Goal: Task Accomplishment & Management: Complete application form

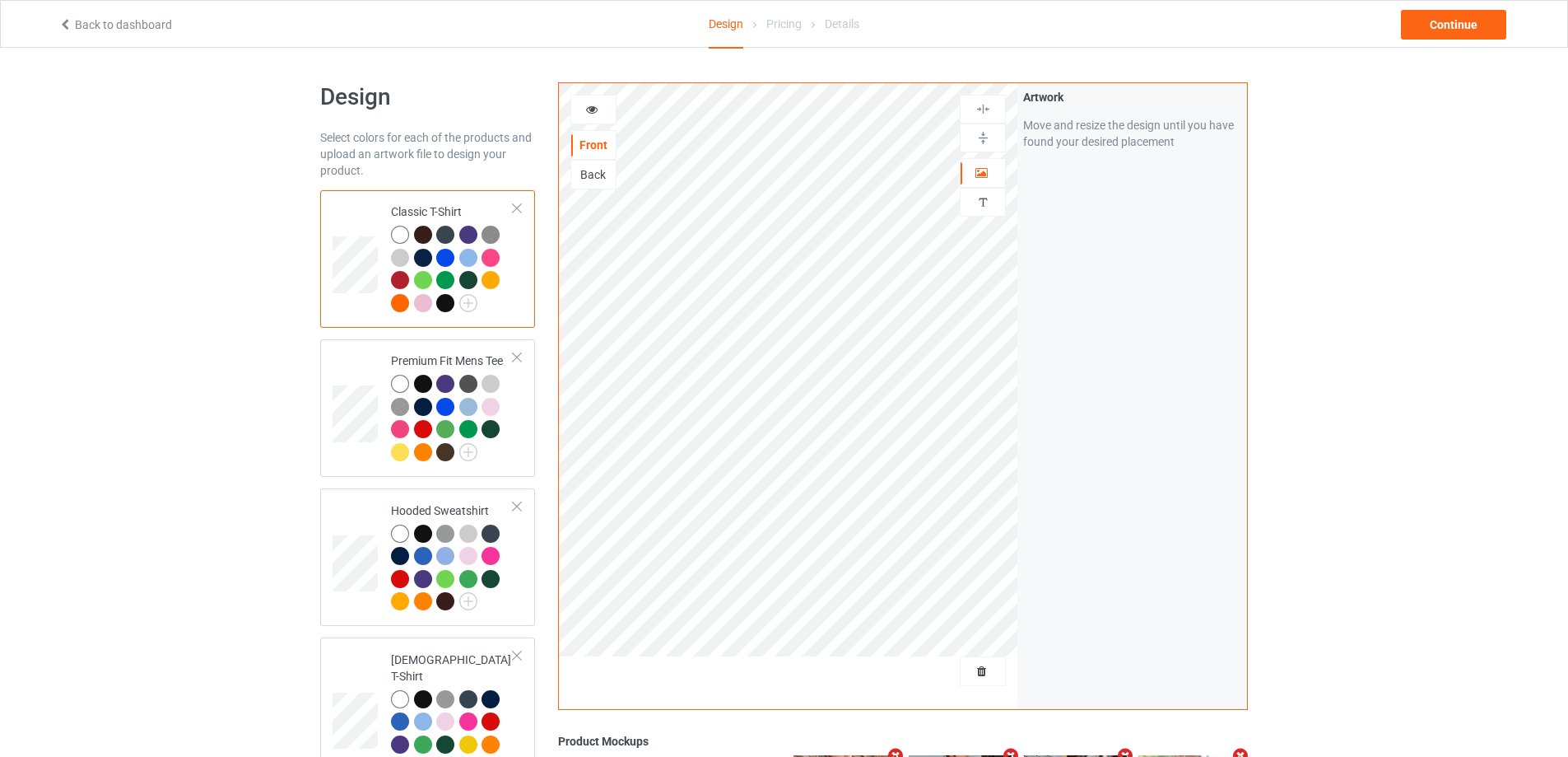
click at [982, 679] on div at bounding box center [983, 670] width 45 height 16
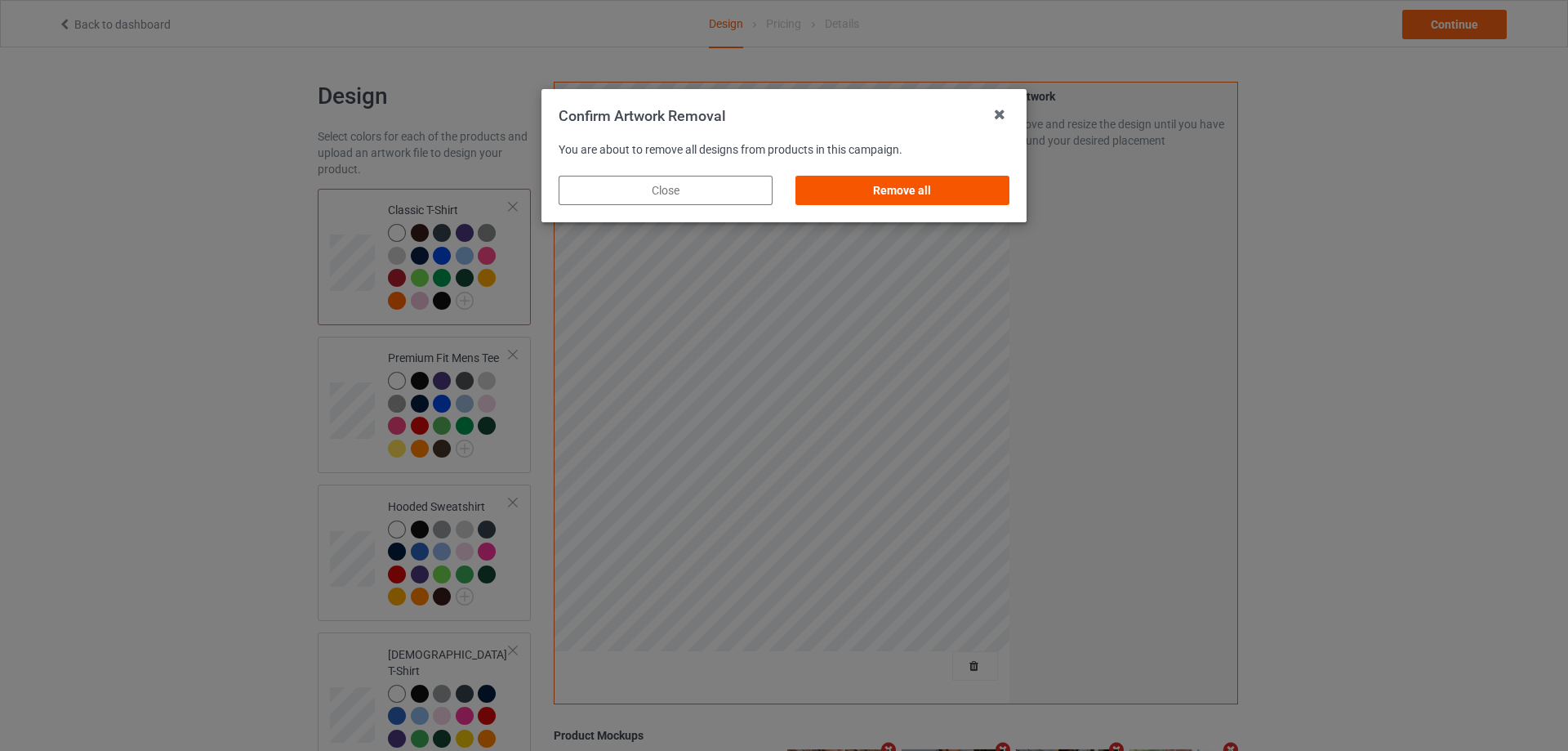
click at [938, 197] on div "Remove all" at bounding box center [902, 190] width 214 height 30
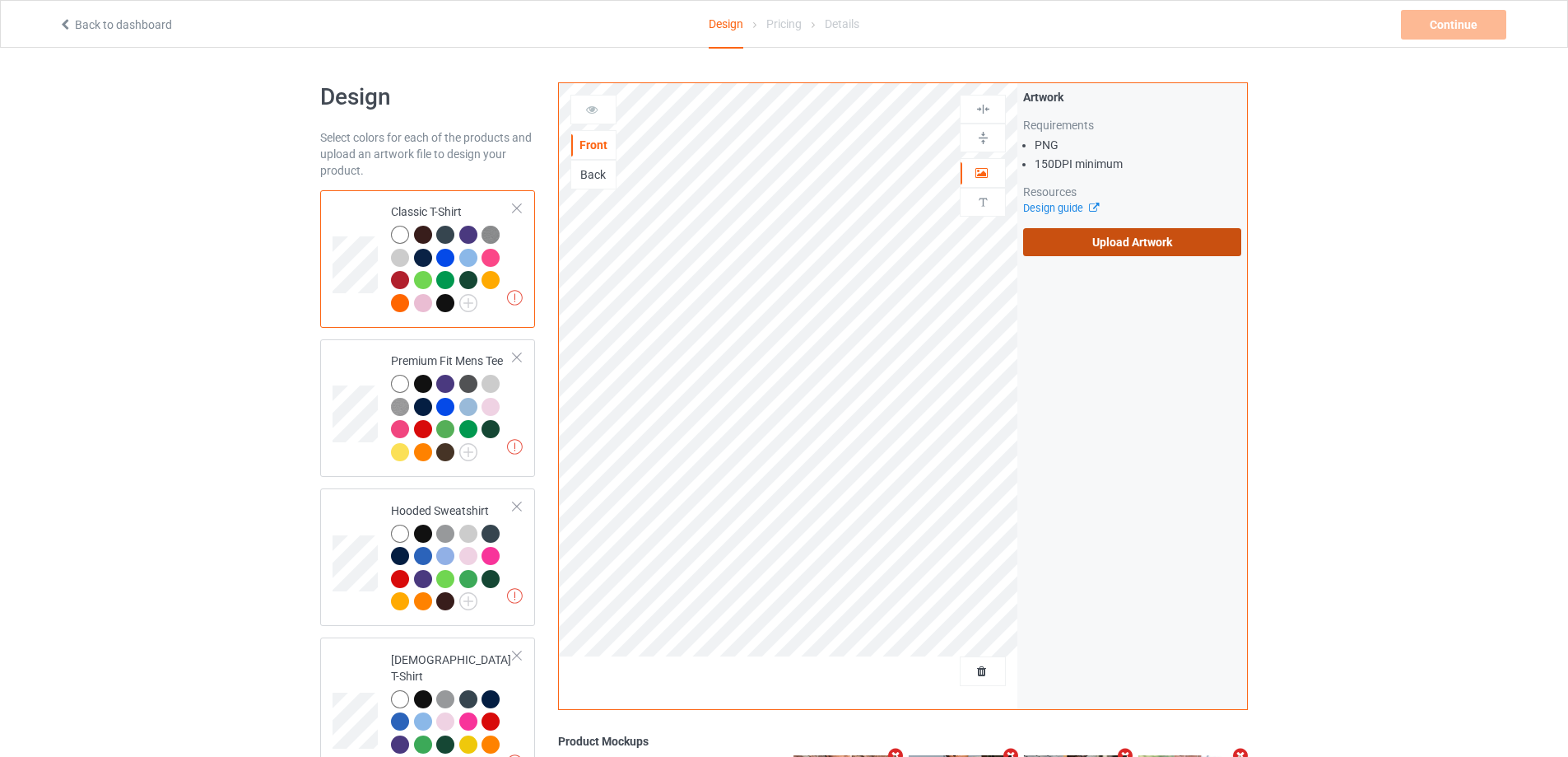
click at [1095, 230] on label "Upload Artwork" at bounding box center [1132, 242] width 218 height 28
click at [0, 0] on input "Upload Artwork" at bounding box center [0, 0] width 0 height 0
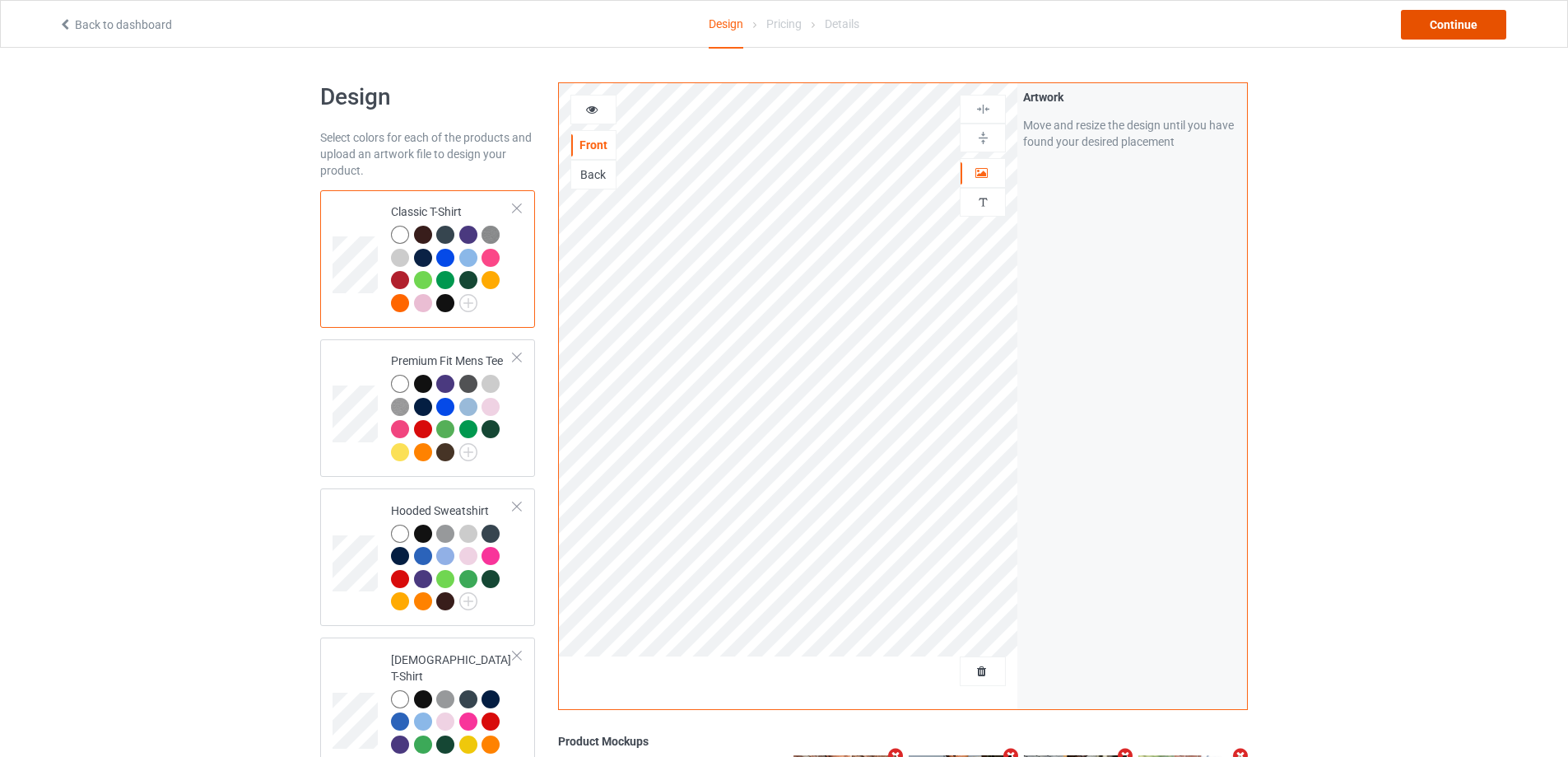
click at [1471, 26] on div "Continue" at bounding box center [1453, 25] width 105 height 30
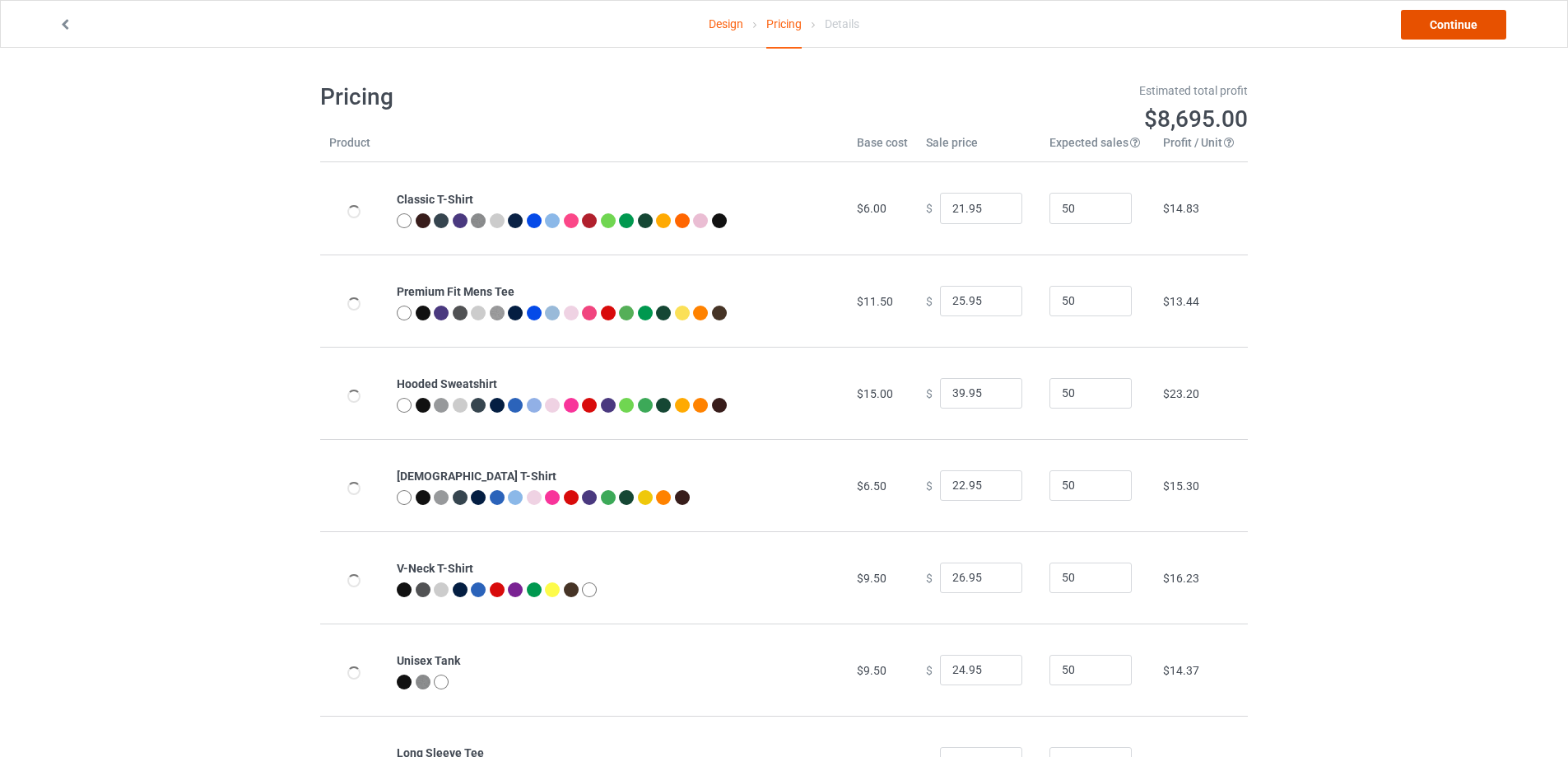
click at [1473, 25] on link "Continue" at bounding box center [1453, 25] width 105 height 30
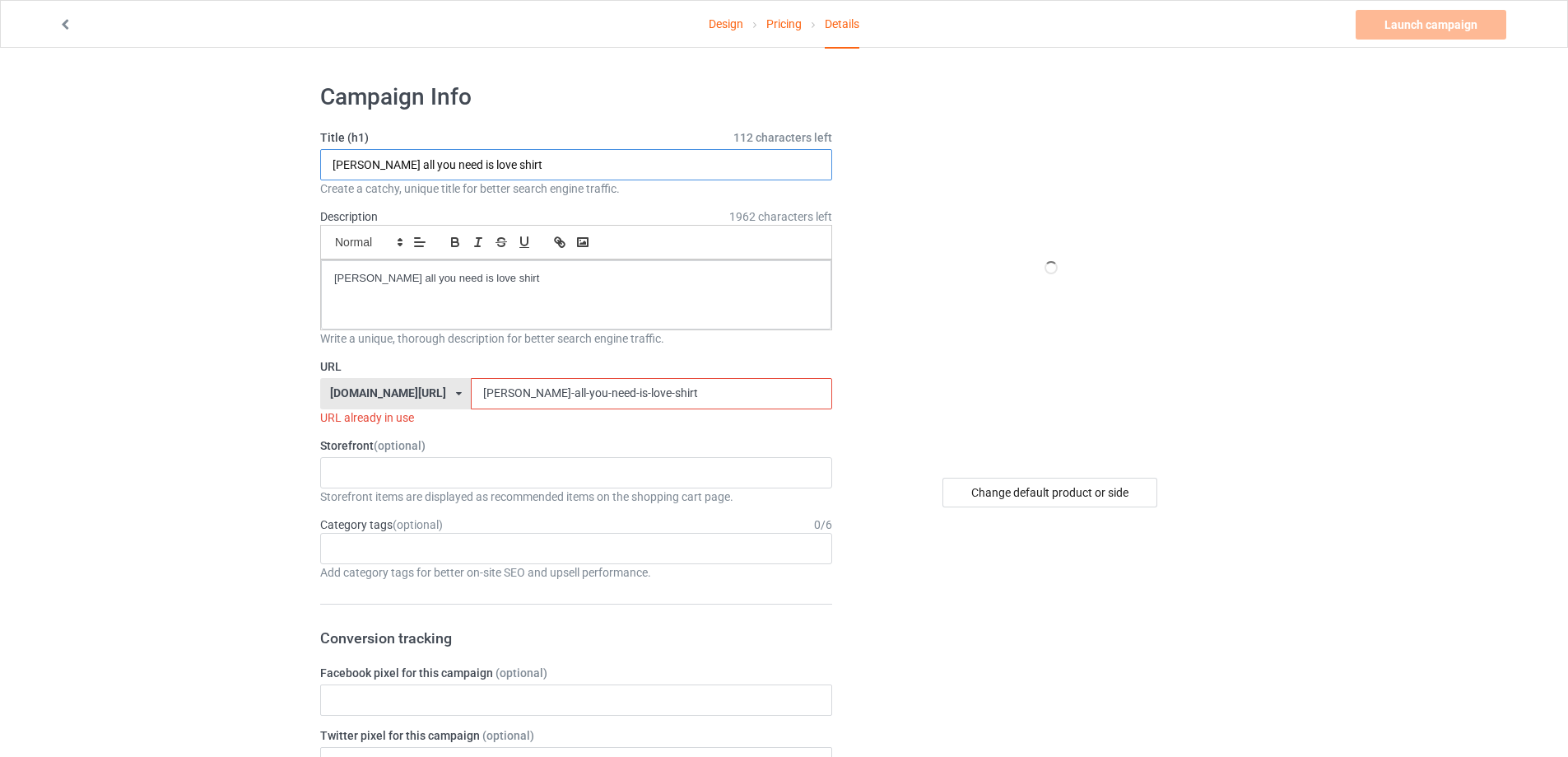
paste input "[URL][DOMAIN_NAME][US_STATE]"
drag, startPoint x: 532, startPoint y: 169, endPoint x: 754, endPoint y: 174, distance: 222.1
click at [755, 169] on input "[URL][DOMAIN_NAME][US_STATE]" at bounding box center [576, 165] width 512 height 31
type input "[URL][DOMAIN_NAME][US_STATE]"
drag, startPoint x: 663, startPoint y: 391, endPoint x: 303, endPoint y: 383, distance: 360.1
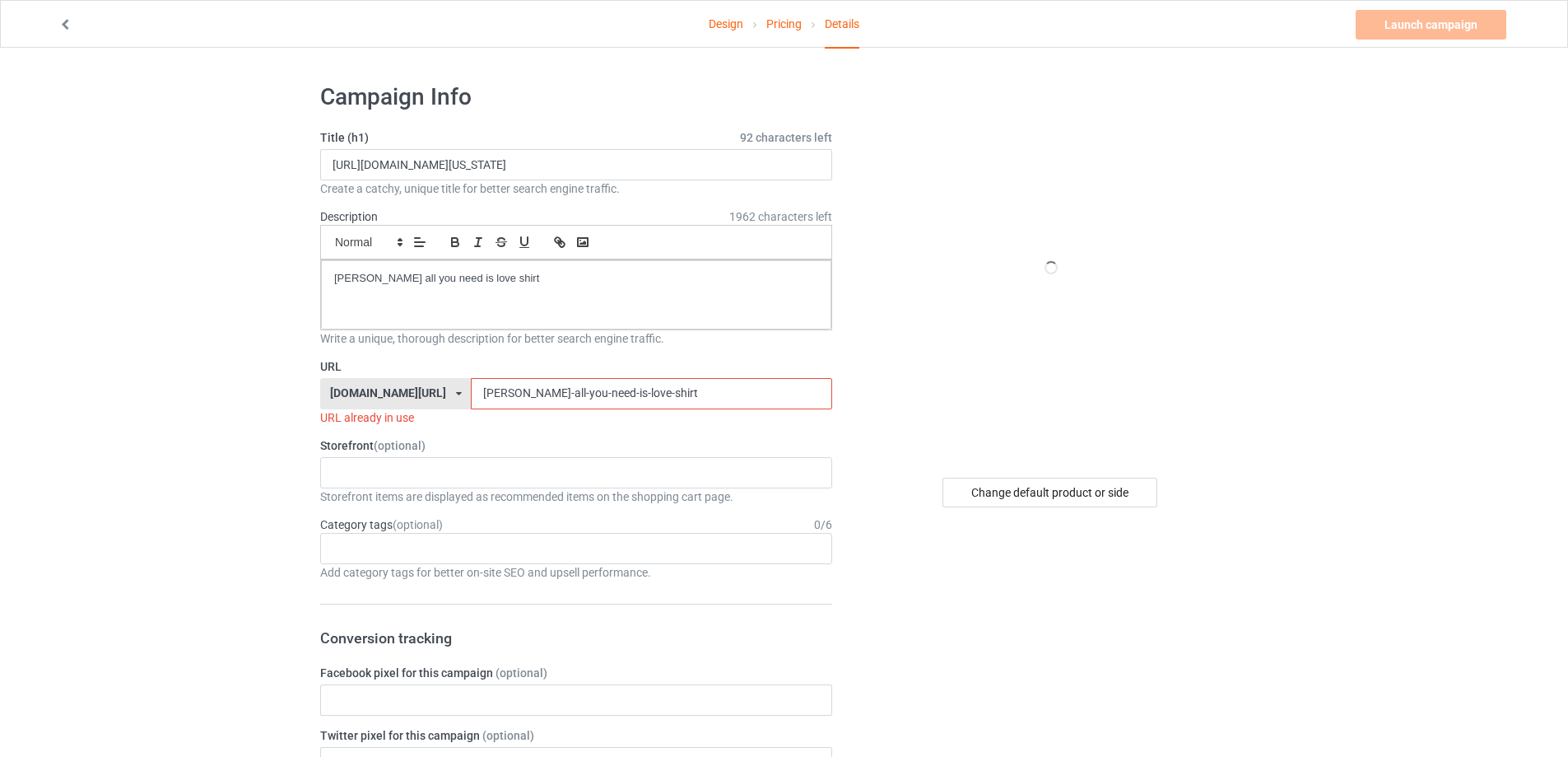
paste input "battle-of-[US_STATE]-t"
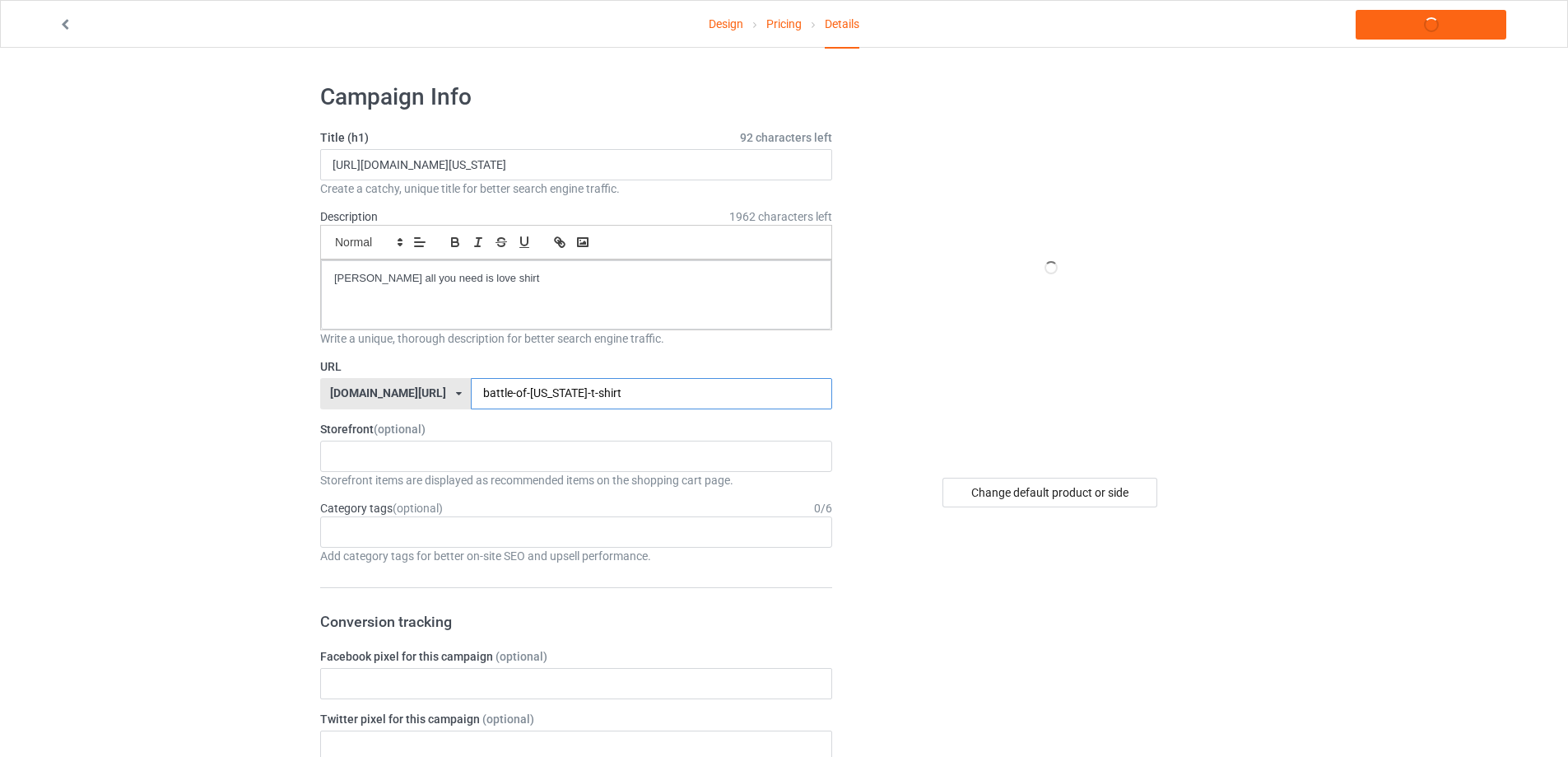
type input "battle-of-[US_STATE]-t-shirt"
drag, startPoint x: 653, startPoint y: 155, endPoint x: 151, endPoint y: 217, distance: 505.8
paste input "Battle of [US_STATE]"
type input "Battle of [US_STATE] shirt"
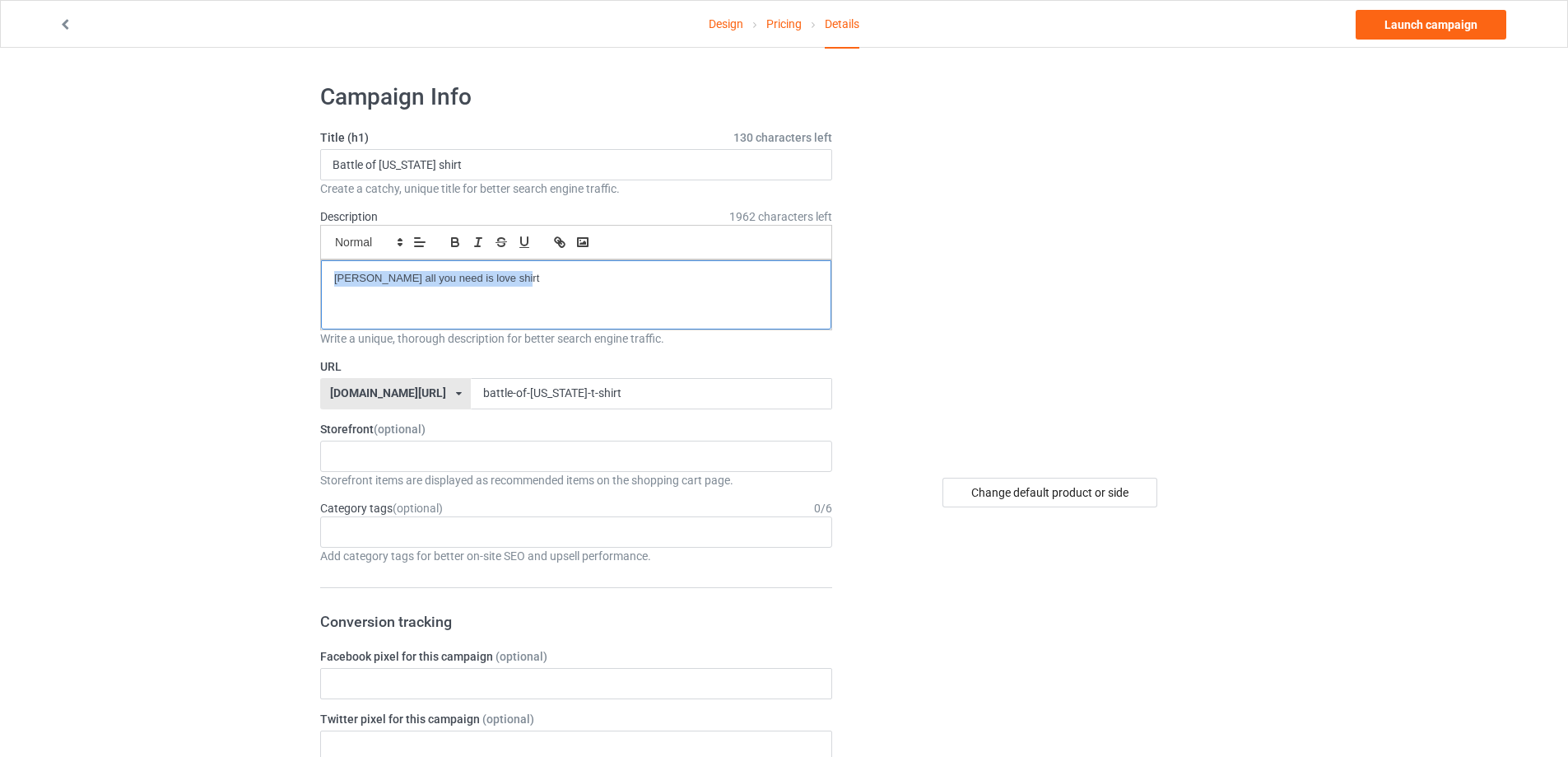
drag, startPoint x: 568, startPoint y: 271, endPoint x: 93, endPoint y: 271, distance: 475.0
click at [514, 396] on input "battle-of-[US_STATE]-t-shirt" at bounding box center [651, 394] width 361 height 31
type input "battle-of-[US_STATE]-shirt"
click at [1407, 26] on link "Launch campaign" at bounding box center [1432, 25] width 151 height 30
